Goal: Information Seeking & Learning: Learn about a topic

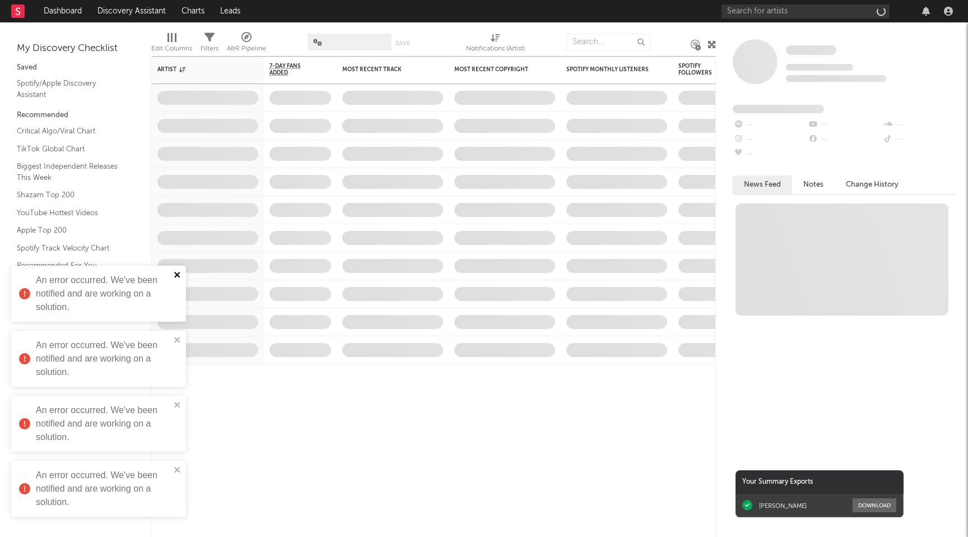
click at [180, 278] on icon "close" at bounding box center [178, 274] width 8 height 9
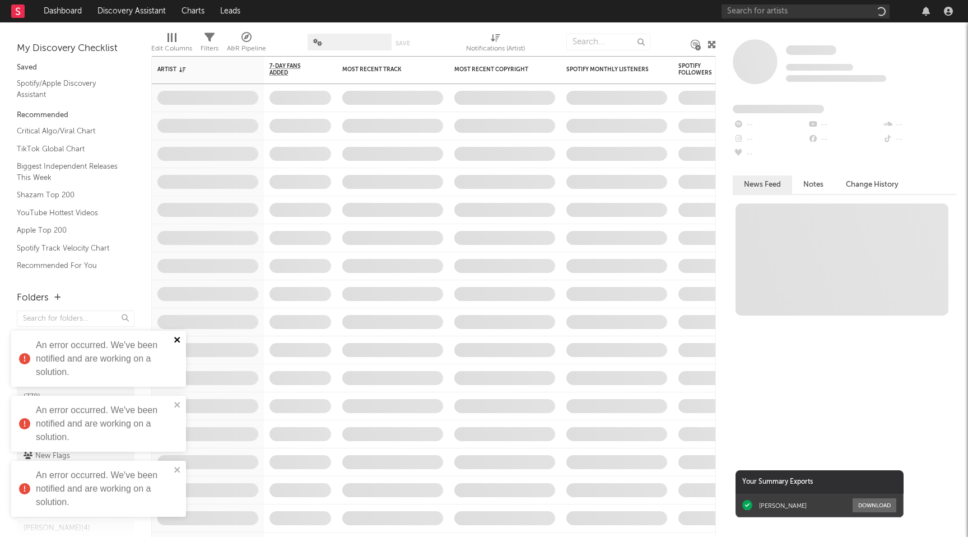
click at [178, 343] on icon "close" at bounding box center [178, 339] width 8 height 9
click at [175, 406] on icon "close" at bounding box center [177, 405] width 6 height 6
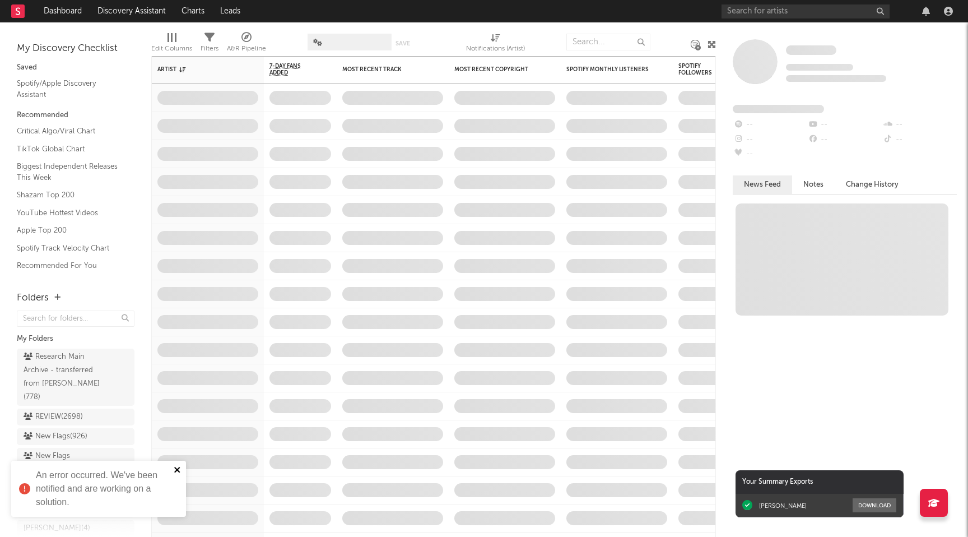
click at [178, 466] on icon "close" at bounding box center [178, 469] width 8 height 9
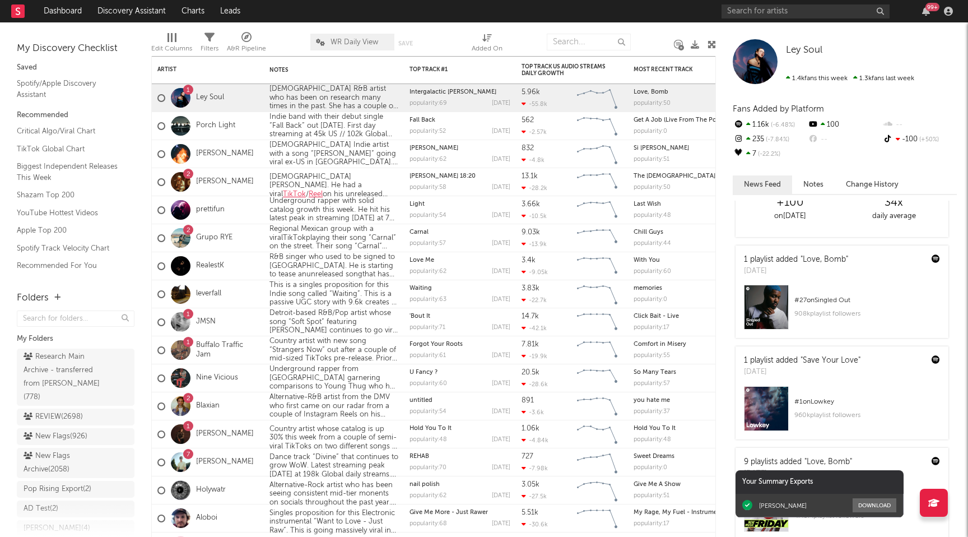
scroll to position [75, 0]
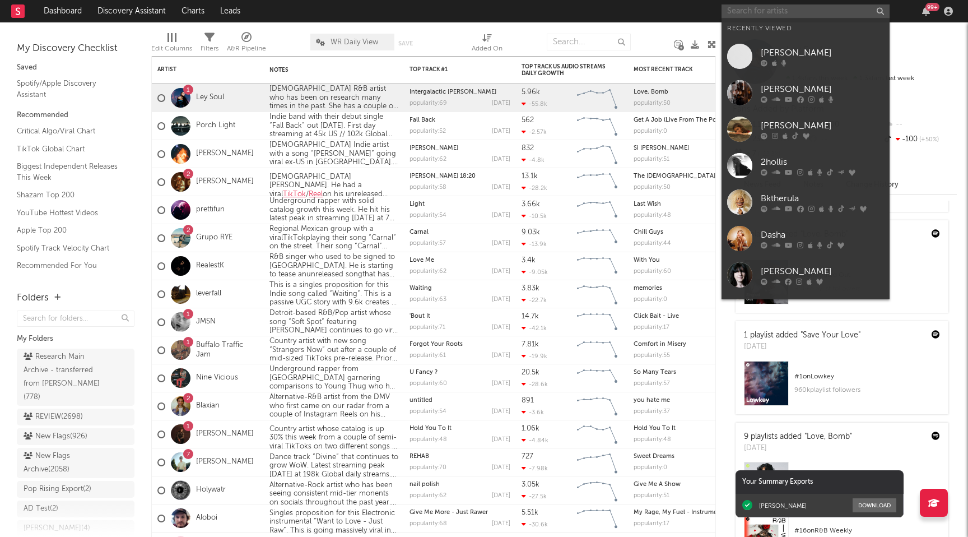
click at [730, 17] on input "text" at bounding box center [806, 11] width 168 height 14
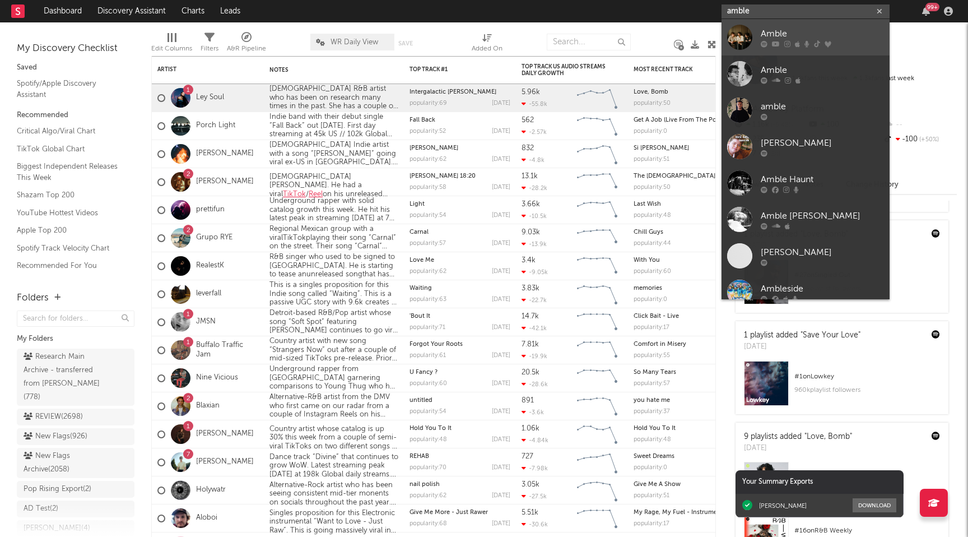
type input "amble"
click at [770, 45] on div at bounding box center [822, 43] width 123 height 7
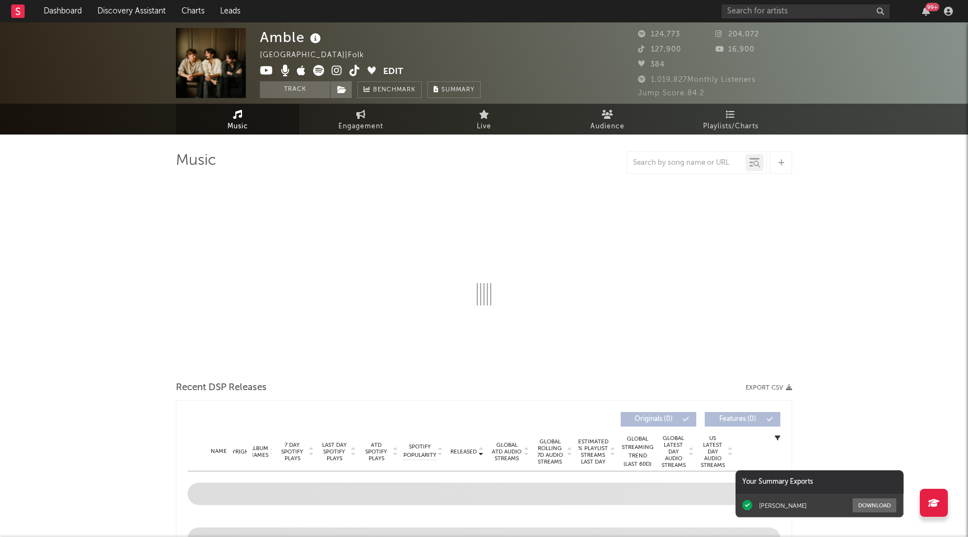
select select "6m"
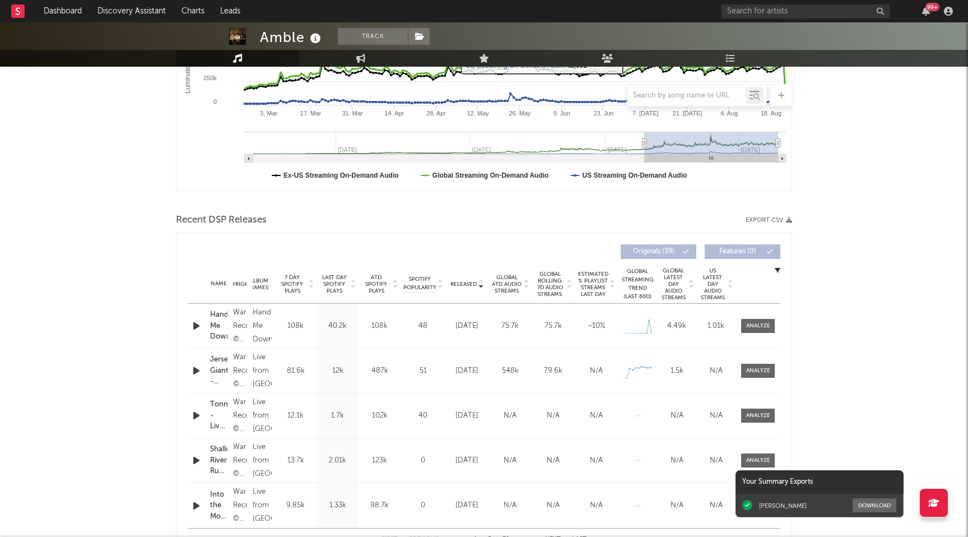
scroll to position [303, 0]
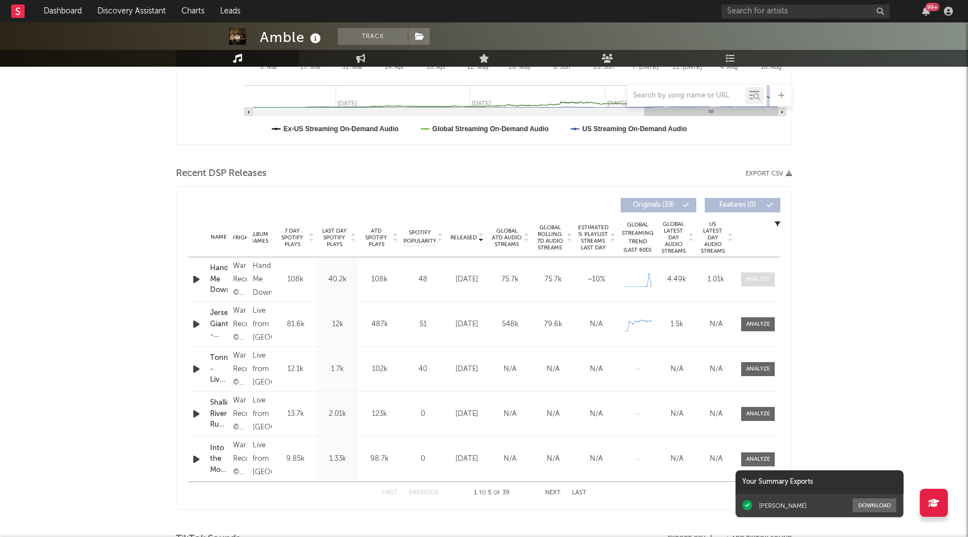
click at [774, 280] on span at bounding box center [758, 279] width 34 height 14
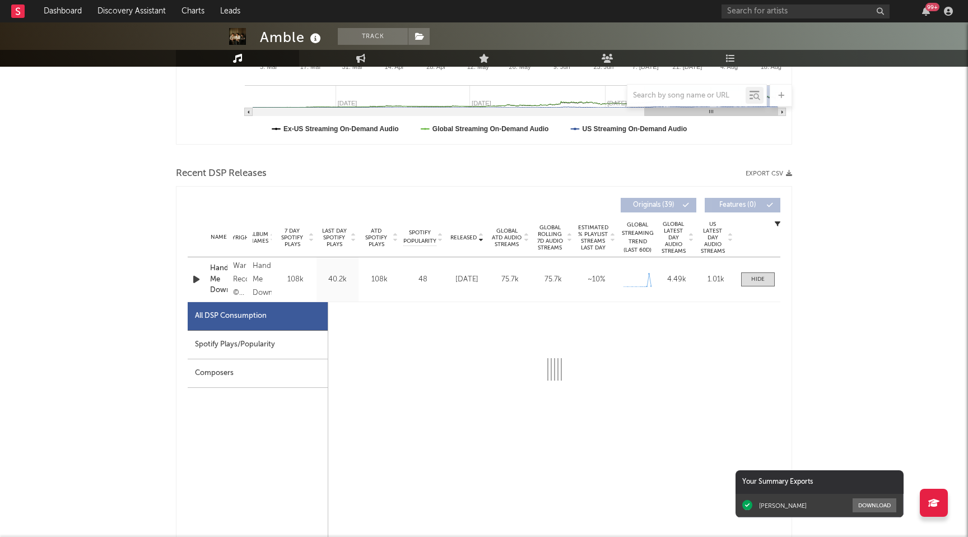
select select "1w"
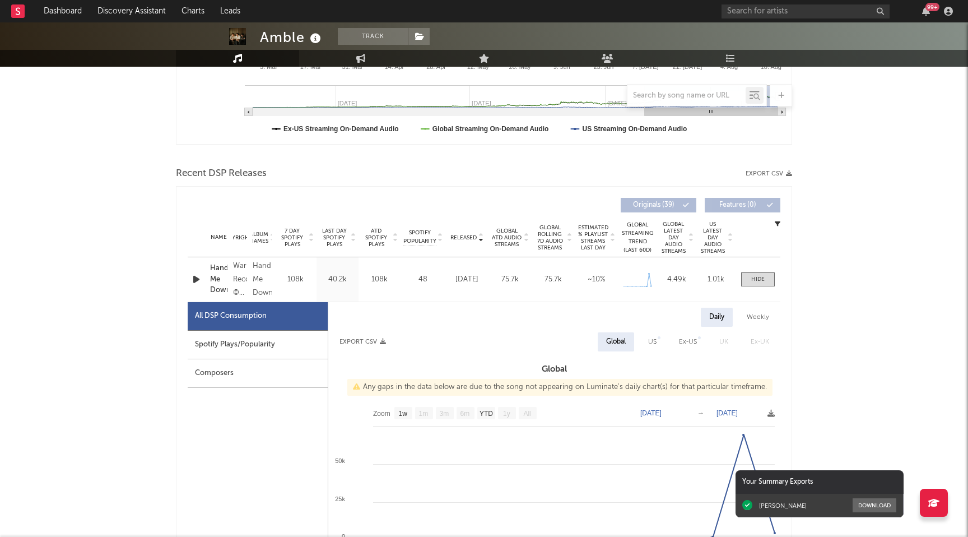
click at [291, 354] on div "Spotify Plays/Popularity" at bounding box center [258, 345] width 140 height 29
select select "1w"
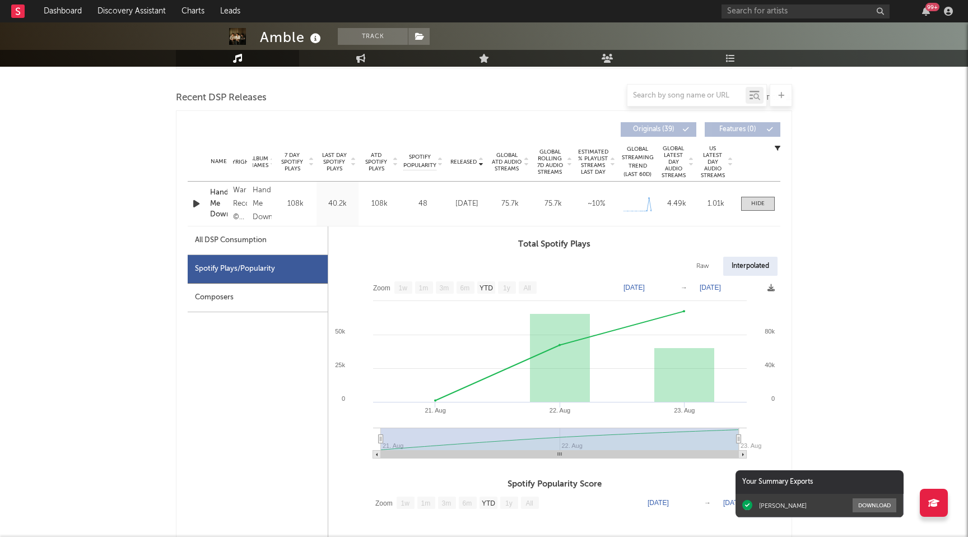
scroll to position [385, 0]
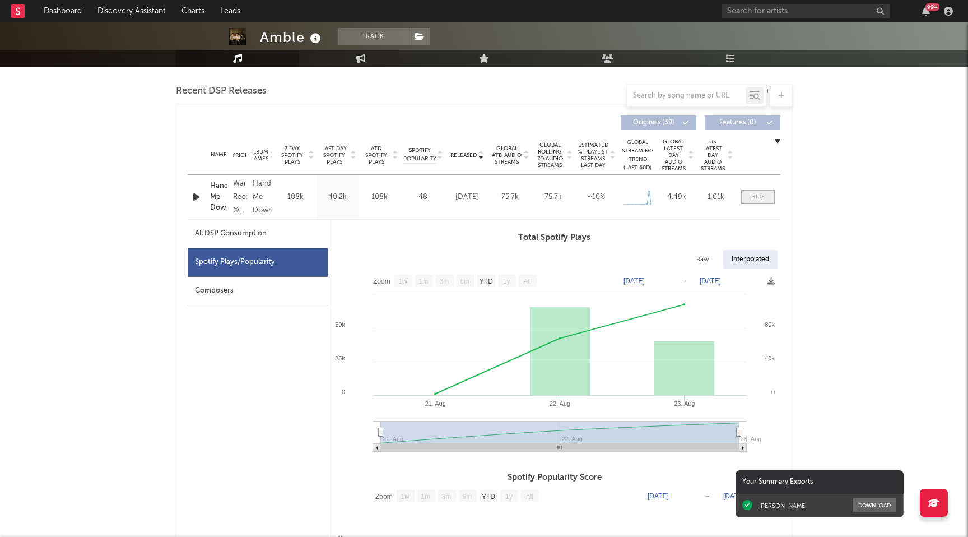
click at [761, 194] on div at bounding box center [757, 197] width 13 height 8
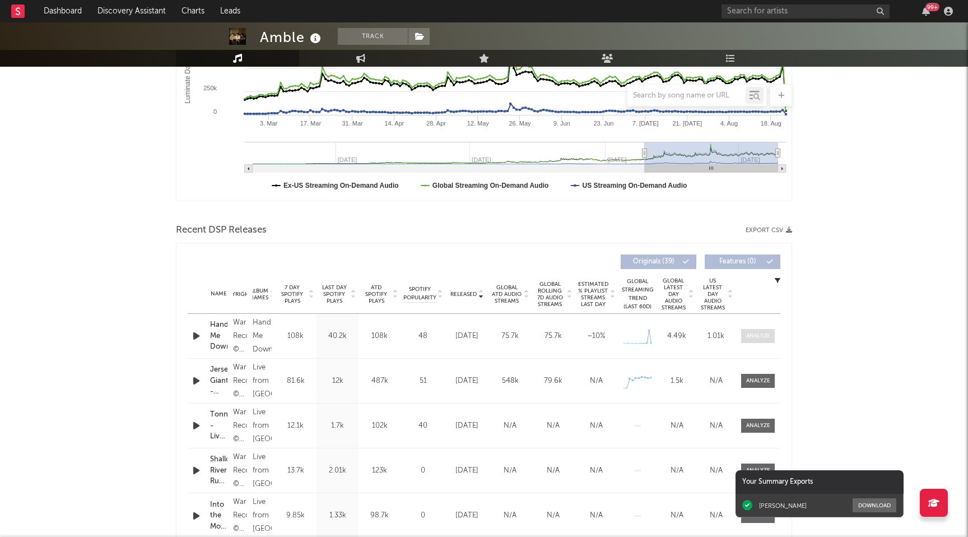
scroll to position [0, 0]
